Goal: Task Accomplishment & Management: Complete application form

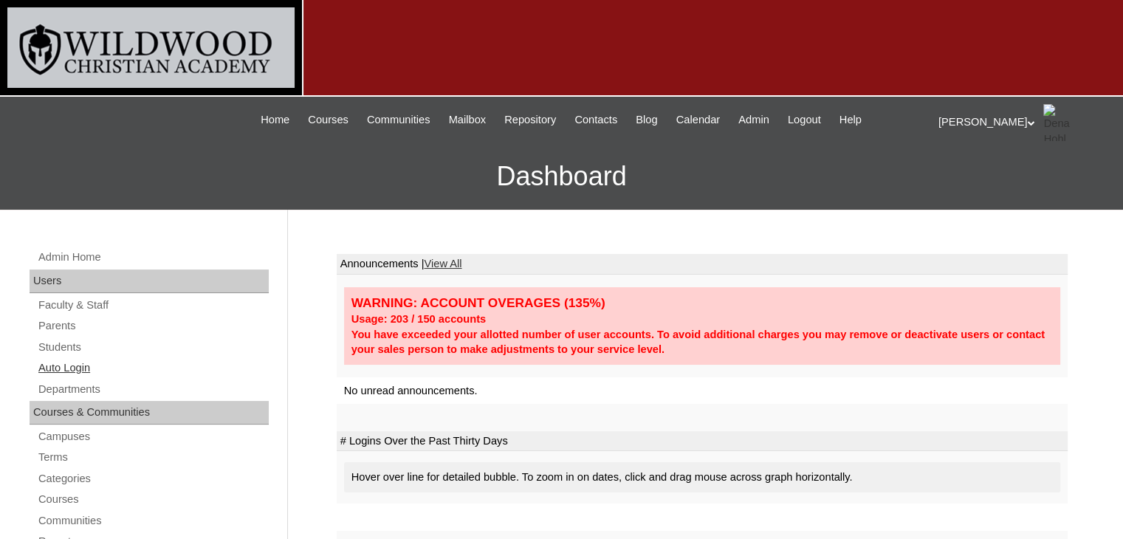
click at [99, 365] on link "Auto Login" at bounding box center [153, 368] width 232 height 18
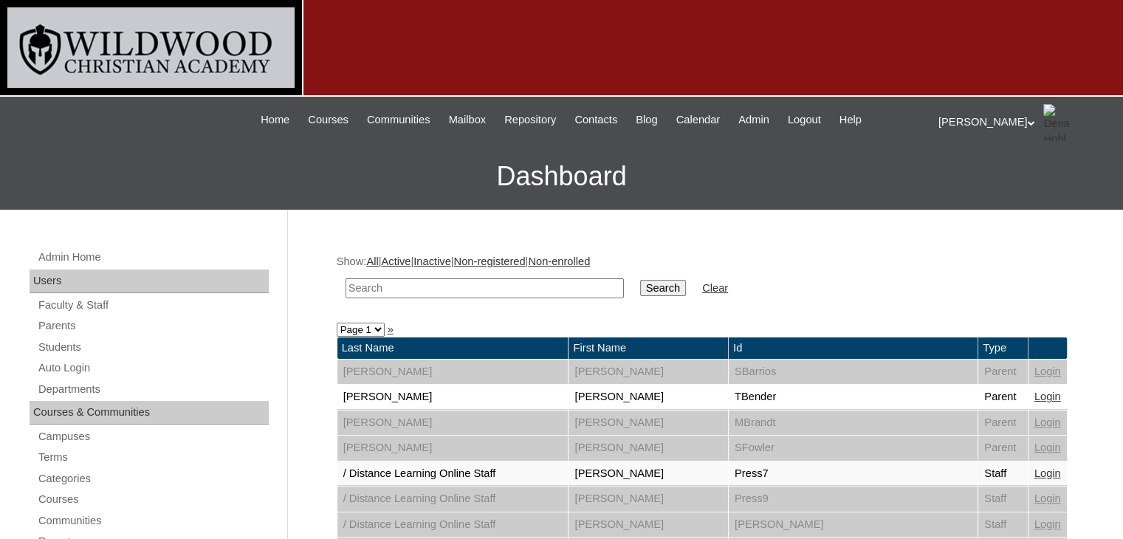
click at [361, 281] on input "text" at bounding box center [485, 288] width 278 height 20
type input "heggi"
click at [640, 287] on input "Search" at bounding box center [663, 288] width 46 height 16
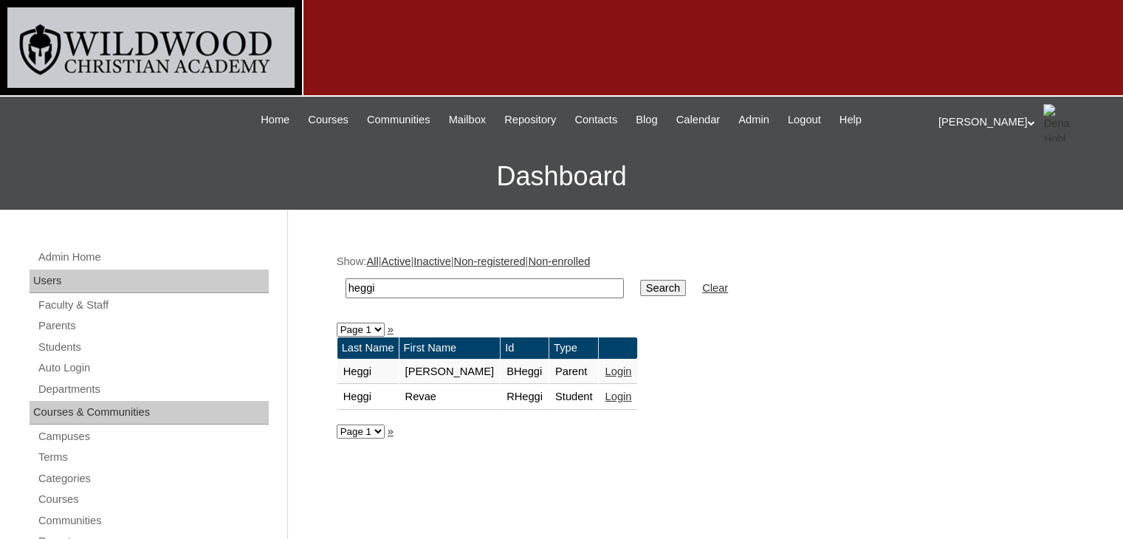
click at [605, 373] on link "Login" at bounding box center [618, 372] width 27 height 12
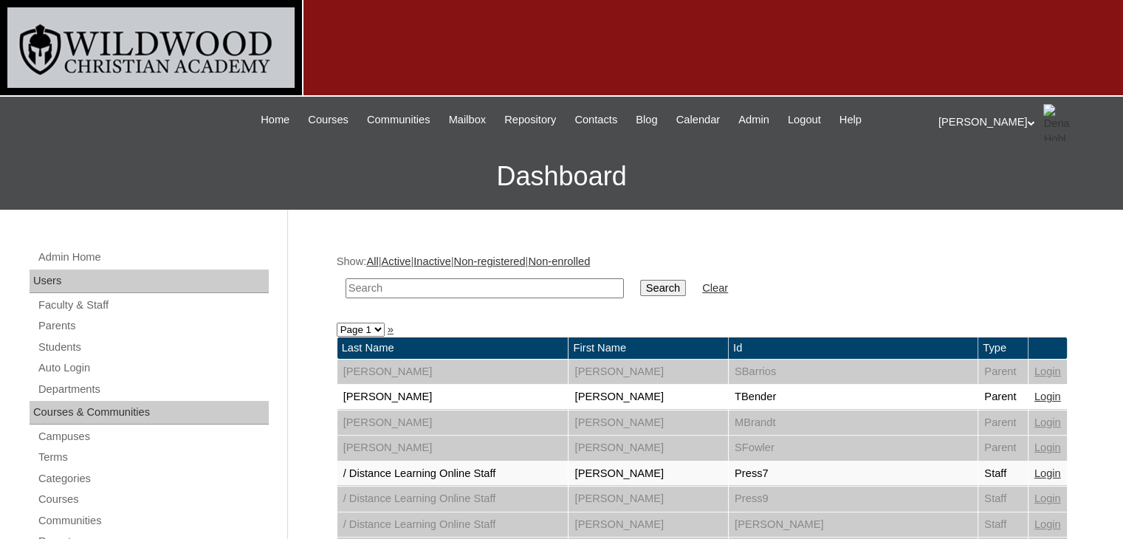
click at [422, 289] on input "text" at bounding box center [485, 288] width 278 height 20
type input "heggi"
click at [640, 280] on input "Search" at bounding box center [663, 288] width 46 height 16
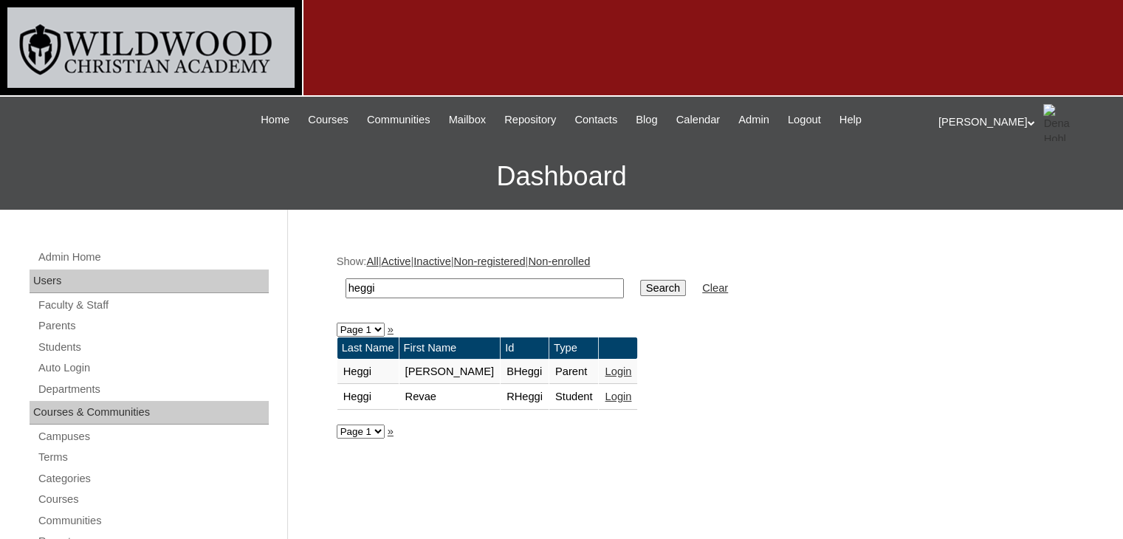
click at [605, 396] on link "Login" at bounding box center [618, 397] width 27 height 12
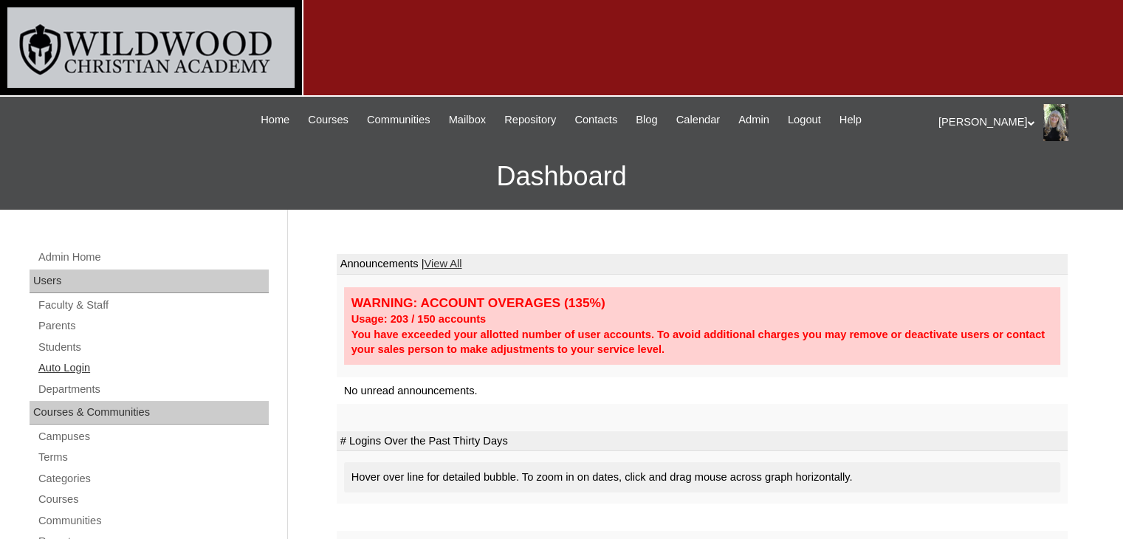
click at [49, 367] on link "Auto Login" at bounding box center [153, 368] width 232 height 18
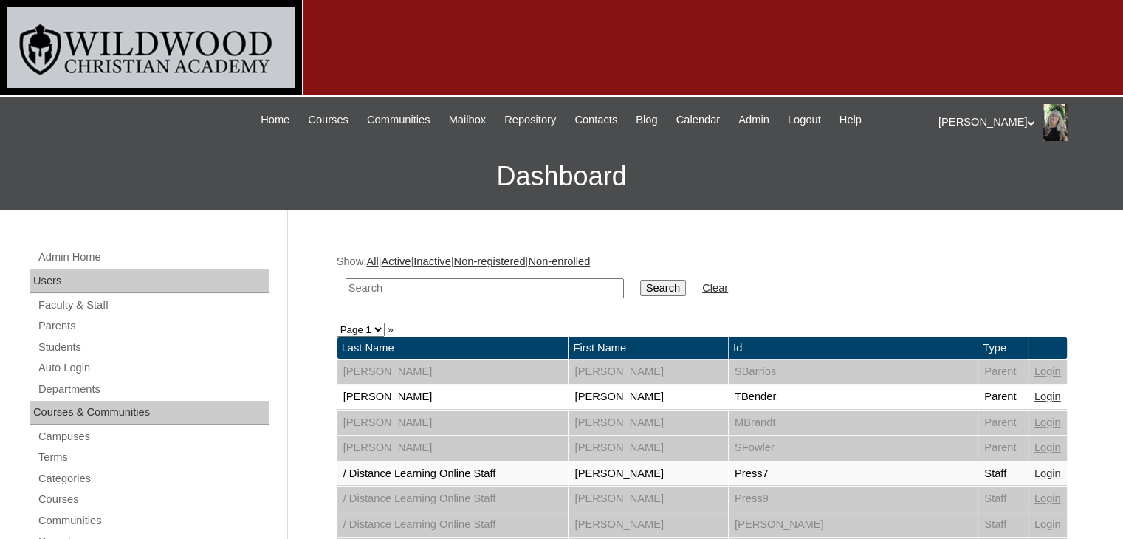
click at [487, 288] on input "text" at bounding box center [485, 288] width 278 height 20
type input "heggi"
click at [640, 291] on input "Search" at bounding box center [663, 288] width 46 height 16
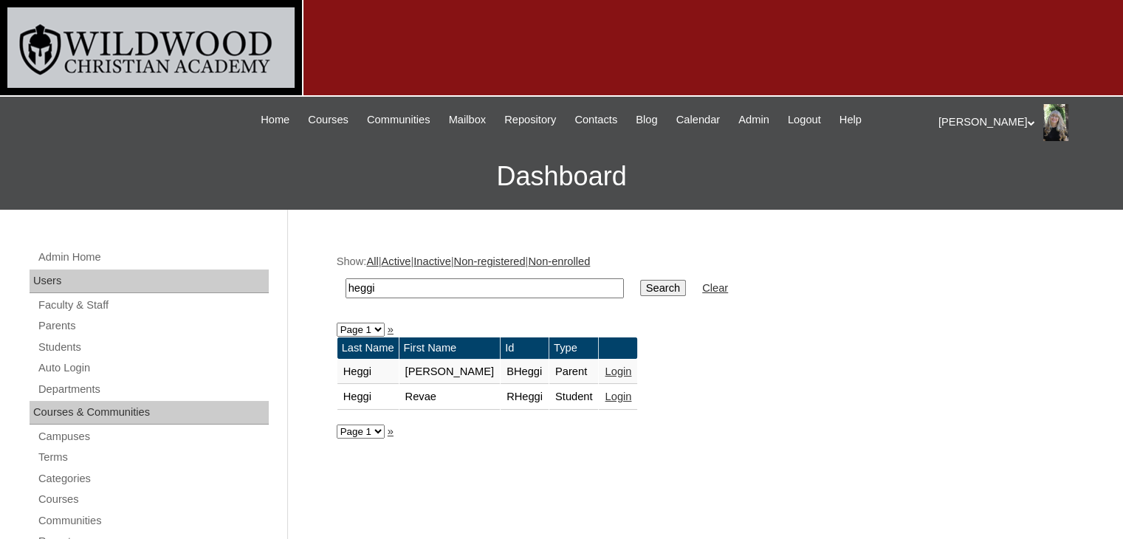
click at [605, 369] on link "Login" at bounding box center [618, 372] width 27 height 12
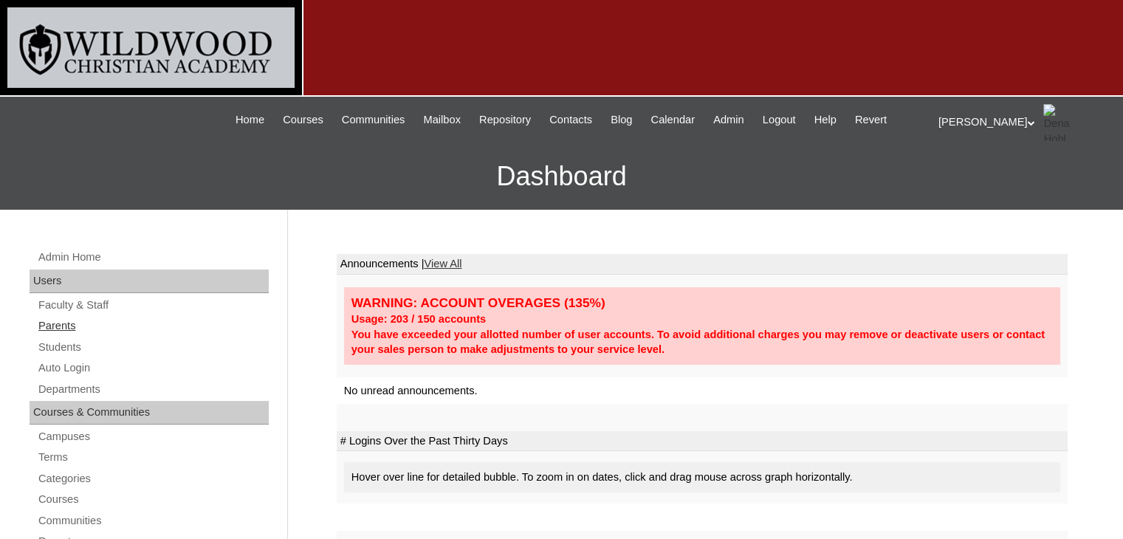
click at [61, 325] on link "Parents" at bounding box center [153, 326] width 232 height 18
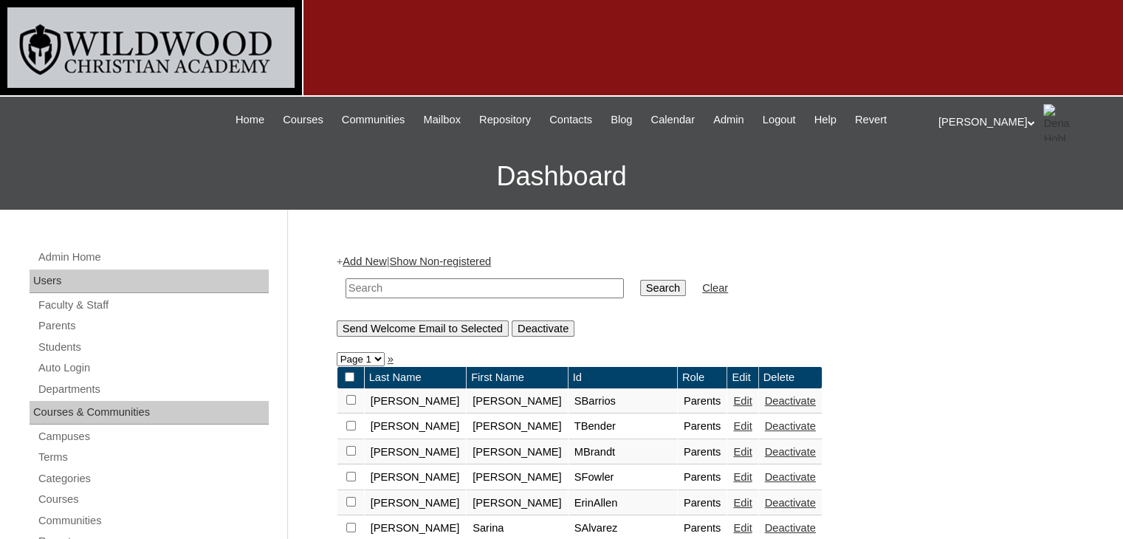
click at [399, 280] on input "text" at bounding box center [485, 288] width 278 height 20
type input "heggi"
click at [640, 280] on input "Search" at bounding box center [663, 288] width 46 height 16
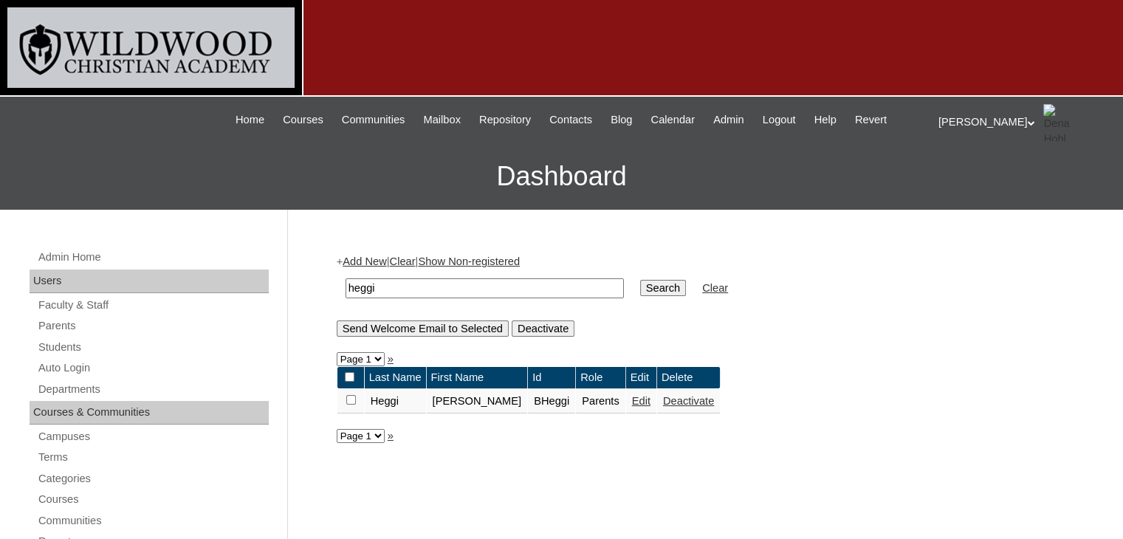
click at [632, 404] on link "Edit" at bounding box center [641, 401] width 18 height 12
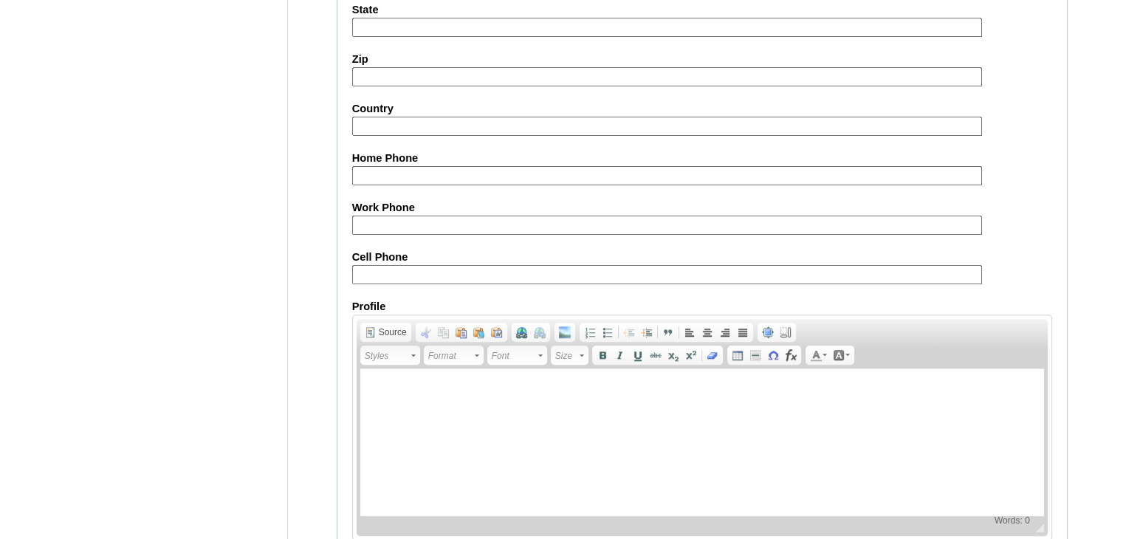
scroll to position [1428, 0]
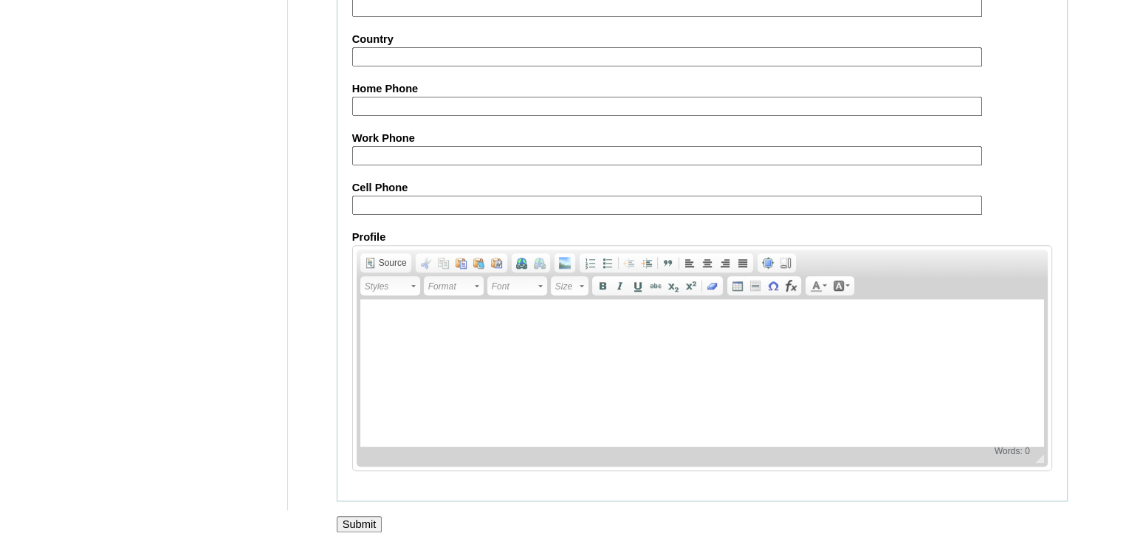
click at [356, 518] on input "Submit" at bounding box center [360, 524] width 46 height 16
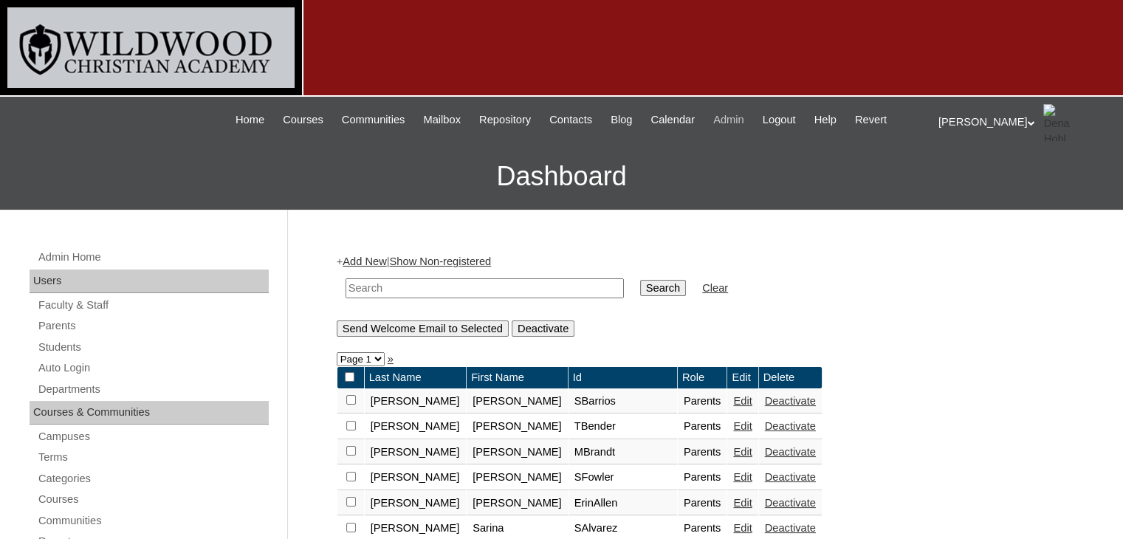
click at [739, 121] on span "Admin" at bounding box center [728, 120] width 31 height 17
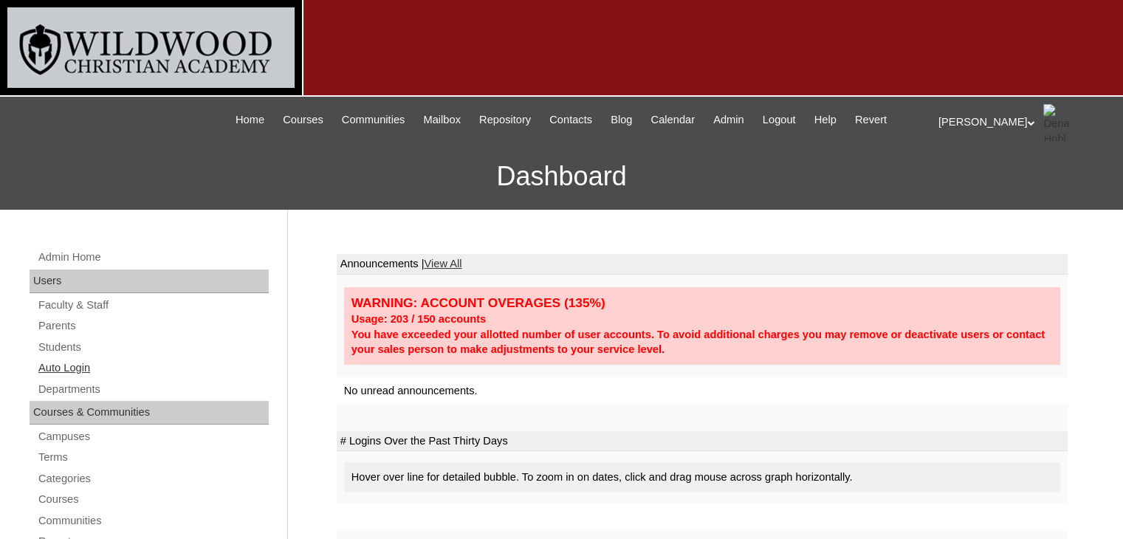
click at [86, 367] on link "Auto Login" at bounding box center [153, 368] width 232 height 18
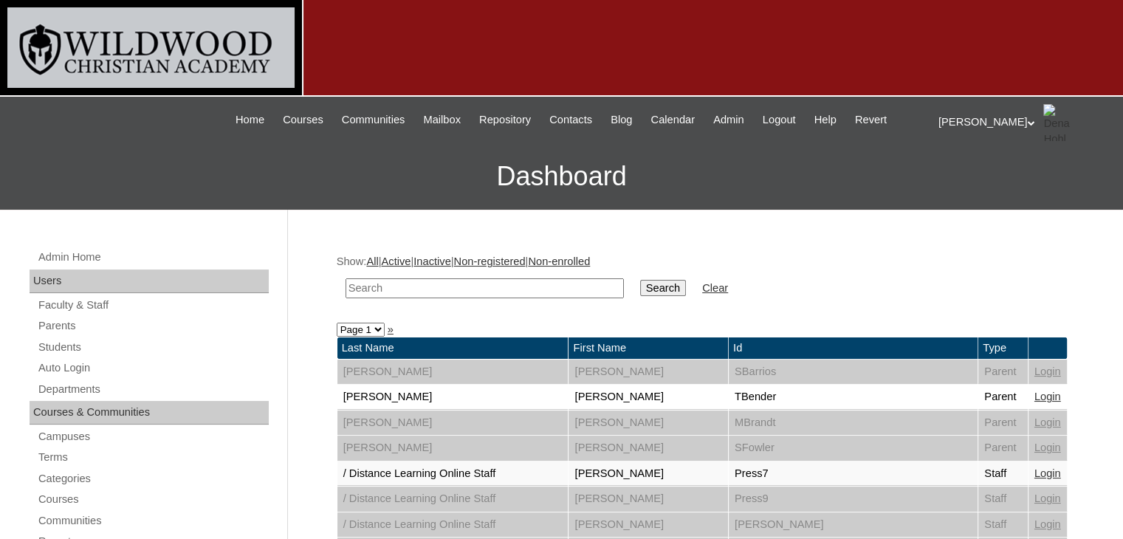
click at [381, 288] on input "text" at bounding box center [485, 288] width 278 height 20
type input "heggi"
click at [640, 280] on input "Search" at bounding box center [663, 288] width 46 height 16
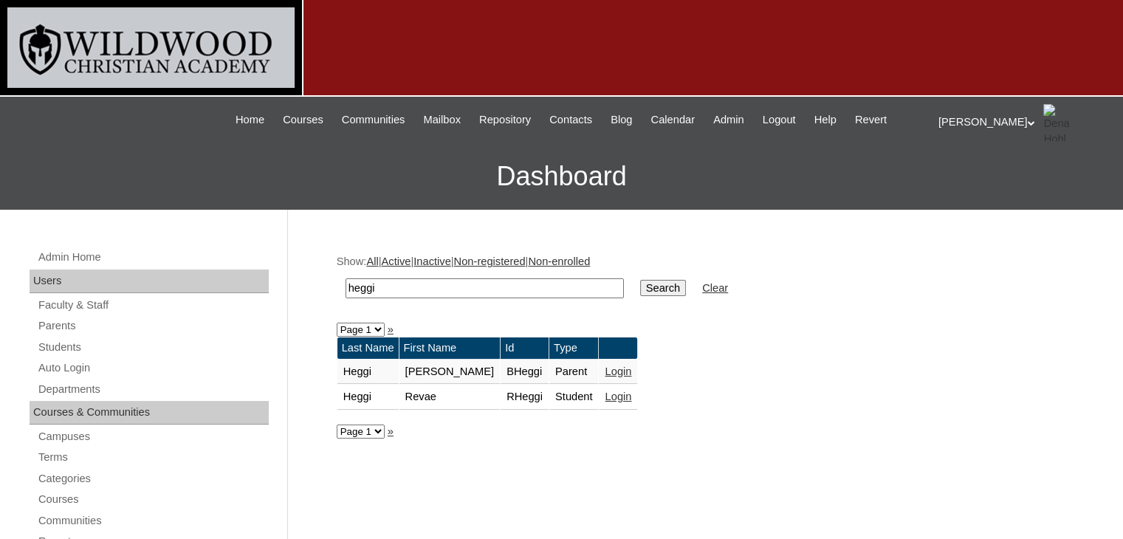
click at [605, 368] on link "Login" at bounding box center [618, 372] width 27 height 12
